Goal: Use online tool/utility: Use online tool/utility

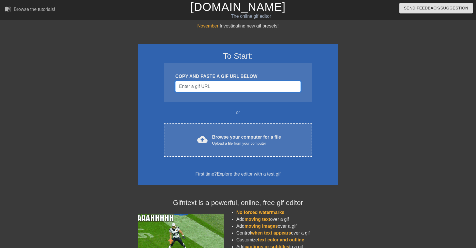
click at [211, 85] on input "Username" at bounding box center [237, 86] width 125 height 11
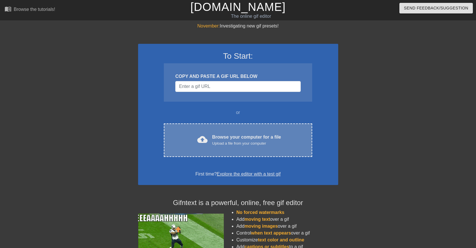
click at [223, 134] on div "Browse your computer for a file Upload a file from your computer" at bounding box center [246, 140] width 69 height 13
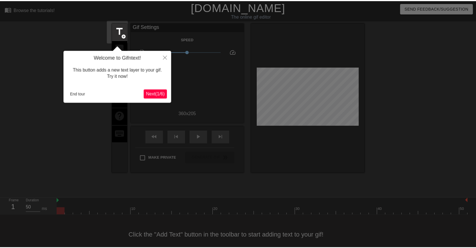
scroll to position [7, 0]
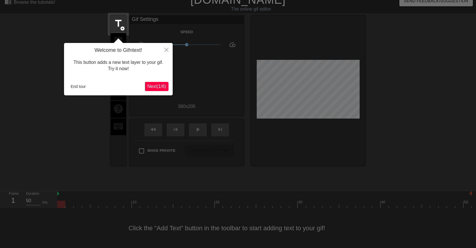
click at [150, 88] on span "Next ( 1 / 6 )" at bounding box center [156, 86] width 19 height 5
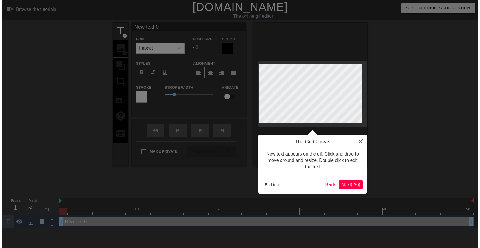
scroll to position [0, 0]
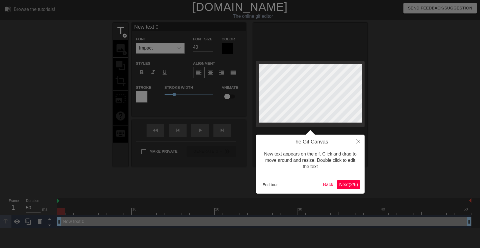
click at [346, 185] on span "Next ( 2 / 6 )" at bounding box center [348, 184] width 19 height 5
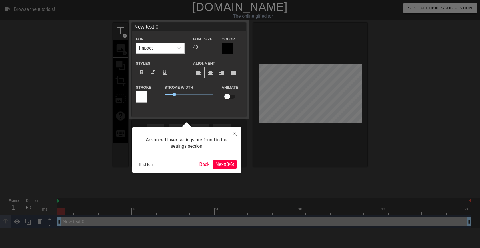
click at [232, 165] on span "Next ( 3 / 6 )" at bounding box center [225, 164] width 19 height 5
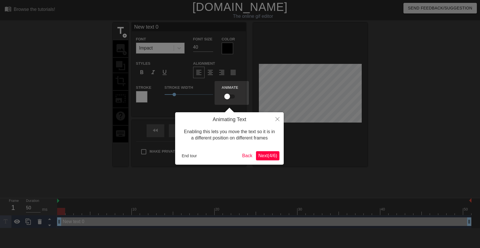
click at [267, 159] on button "Next ( 4 / 6 )" at bounding box center [267, 155] width 23 height 9
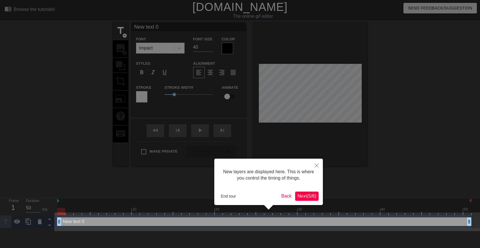
click at [302, 195] on span "Next ( 5 / 6 )" at bounding box center [307, 195] width 19 height 5
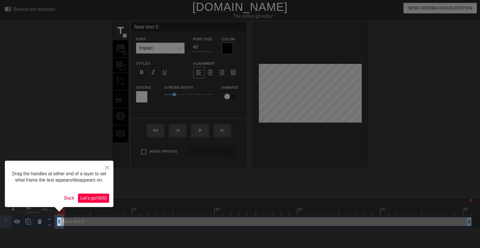
click at [94, 198] on span "Let's go! ( 6 / 6 )" at bounding box center [93, 197] width 27 height 5
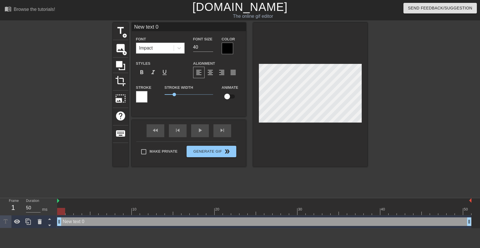
click at [224, 46] on div at bounding box center [227, 48] width 11 height 11
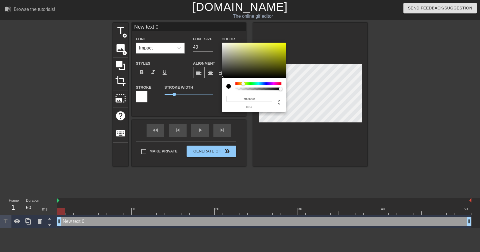
click at [243, 84] on div at bounding box center [259, 83] width 46 height 3
click at [242, 84] on div at bounding box center [242, 83] width 3 height 3
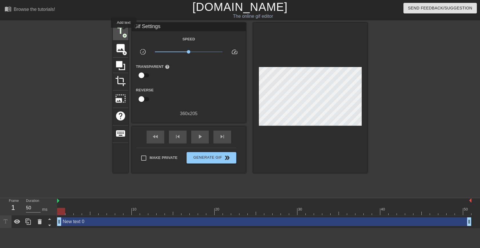
click at [124, 32] on span "title" at bounding box center [120, 30] width 11 height 11
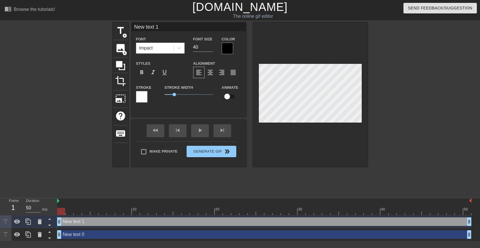
scroll to position [1, 2]
type input "New text"
type textarea "New text"
type input "New text"
type textarea "New text"
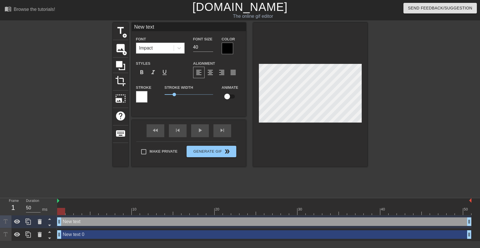
type input "New tex"
type textarea "New tex"
type input "New te"
type textarea "New te"
type input "New t"
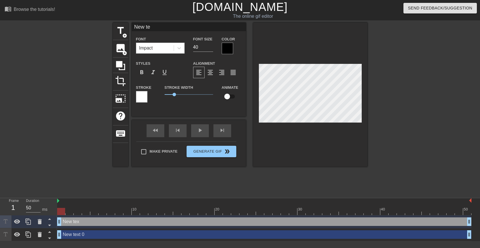
type textarea "New t"
type input "New"
type textarea "New"
type input "New"
type textarea "New"
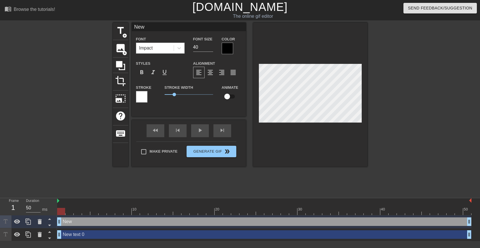
type input "Ne"
type textarea "Ne"
type input "N"
type textarea "N"
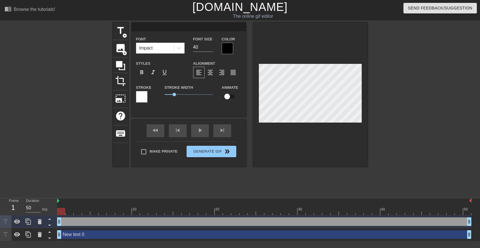
type input "New text 0"
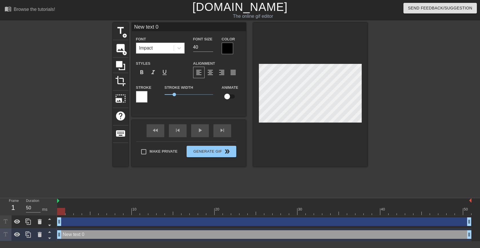
scroll to position [1, 1]
type input "H"
type textarea "H"
type input "HA"
type textarea "HA"
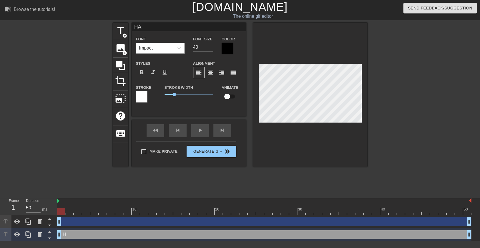
type input "HAW"
type textarea "HAW"
type input "HAWK"
type textarea "HAWK"
type input "HAWK"
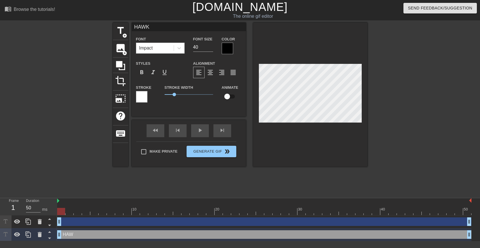
type textarea "HAWK"
type input "HAWK T"
type textarea "HAWK T"
type input "HAWK TU"
type textarea "HAWK TU"
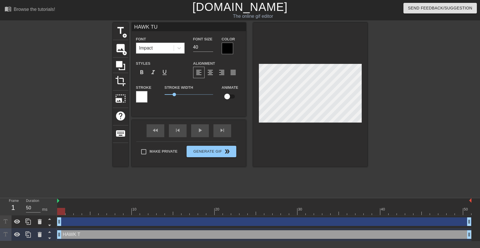
type input "HAWK TUA"
type textarea "HAWK TUA"
type input "HAWK TUAH"
type textarea "HAWK TUAH"
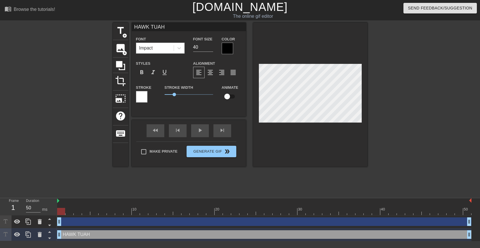
type input "HAWK TUAH!"
type textarea "HAWK TUAH!"
click at [198, 48] on input "40" at bounding box center [203, 47] width 20 height 9
click at [211, 44] on input "41" at bounding box center [203, 47] width 20 height 9
click at [211, 44] on input "42" at bounding box center [203, 47] width 20 height 9
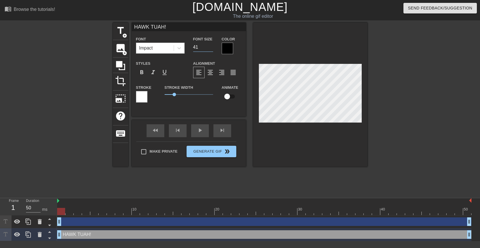
click at [211, 49] on input "41" at bounding box center [203, 47] width 20 height 9
click at [211, 49] on input "40" at bounding box center [203, 47] width 20 height 9
click at [211, 49] on input "39" at bounding box center [203, 47] width 20 height 9
click at [211, 49] on input "38" at bounding box center [203, 47] width 20 height 9
click at [211, 49] on input "28" at bounding box center [203, 47] width 20 height 9
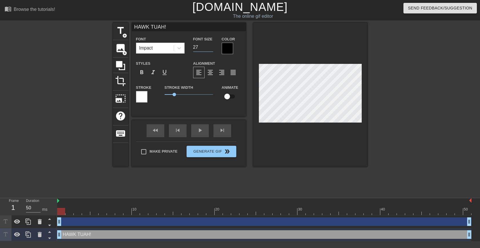
type input "27"
click at [211, 49] on input "27" at bounding box center [203, 47] width 20 height 9
click at [223, 49] on div at bounding box center [227, 48] width 11 height 11
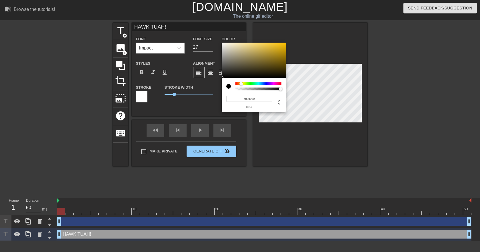
drag, startPoint x: 236, startPoint y: 84, endPoint x: 241, endPoint y: 83, distance: 5.3
click at [242, 83] on div at bounding box center [241, 83] width 3 height 3
click at [260, 48] on div at bounding box center [254, 60] width 64 height 35
click at [252, 48] on div at bounding box center [254, 60] width 64 height 35
click at [242, 84] on div at bounding box center [241, 83] width 3 height 3
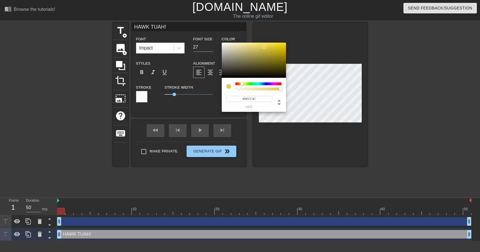
click at [264, 47] on div at bounding box center [254, 60] width 64 height 35
type input "#CAB83C"
click at [267, 50] on div at bounding box center [268, 51] width 3 height 3
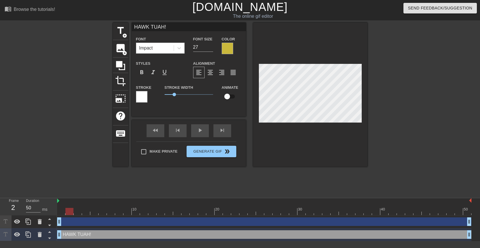
drag, startPoint x: 64, startPoint y: 211, endPoint x: 66, endPoint y: 231, distance: 20.4
click at [66, 231] on div "10 20 30 40 50 drag_handle drag_handle HAWK TUAH! drag_handle drag_handle" at bounding box center [268, 219] width 423 height 43
click at [202, 154] on button "Generate Gif double_arrow" at bounding box center [211, 151] width 49 height 11
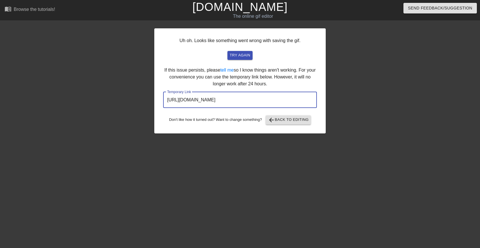
drag, startPoint x: 296, startPoint y: 99, endPoint x: 136, endPoint y: 89, distance: 160.4
click at [136, 89] on div "Uh oh. Looks like something went wrong with saving the gif. try again If this i…" at bounding box center [240, 109] width 480 height 172
